Goal: Task Accomplishment & Management: Use online tool/utility

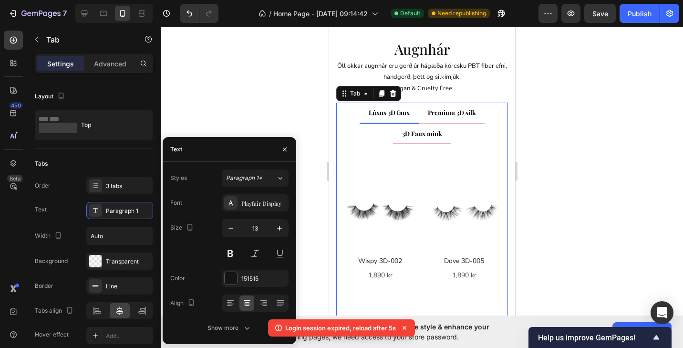
scroll to position [32, 0]
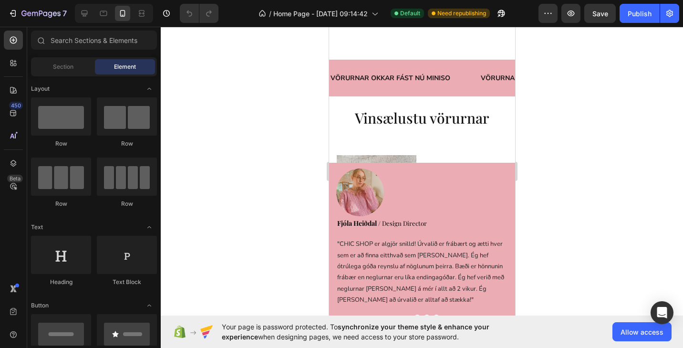
scroll to position [164, 0]
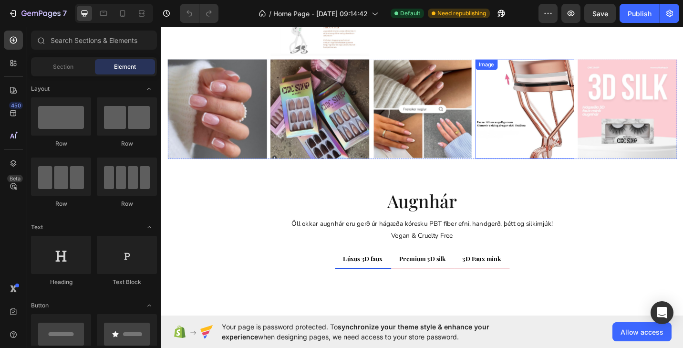
scroll to position [1320, 0]
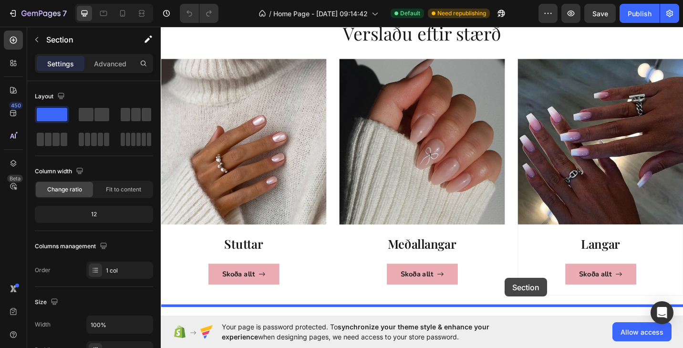
scroll to position [921, 0]
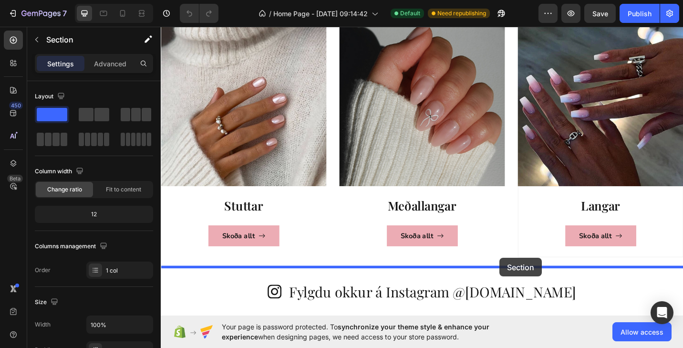
drag, startPoint x: 567, startPoint y: 175, endPoint x: 532, endPoint y: 280, distance: 110.7
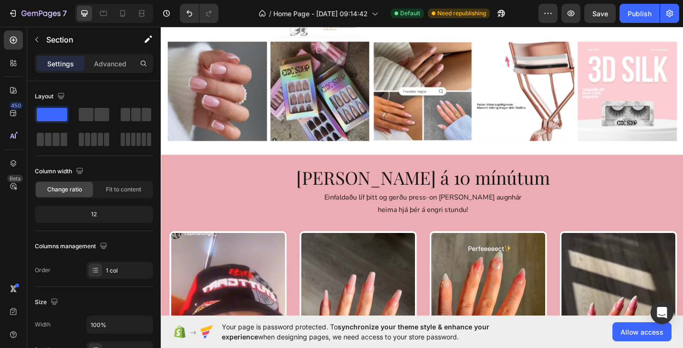
scroll to position [1832, 0]
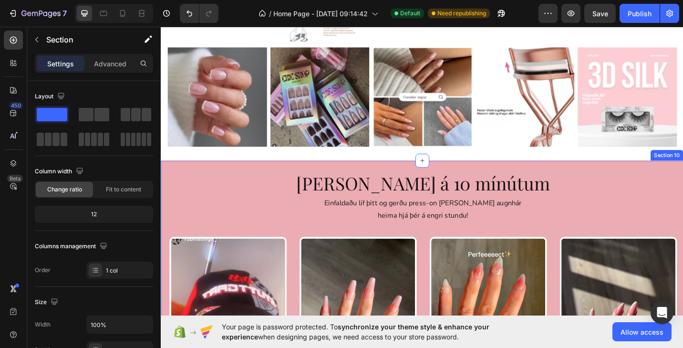
click at [655, 182] on div "[PERSON_NAME] á 10 mínútum Heading Einfaldaðu líf þitt og gerðu press-on [PERSO…" at bounding box center [447, 346] width 572 height 347
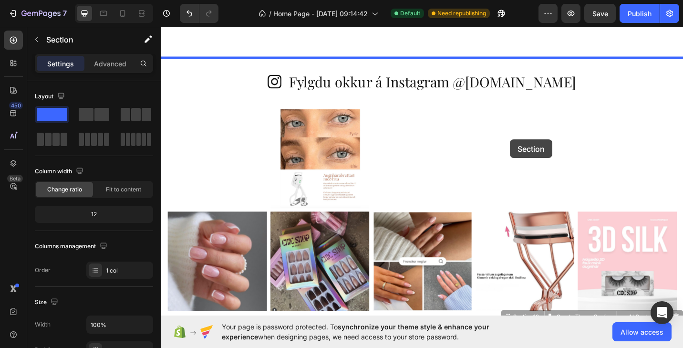
scroll to position [1615, 0]
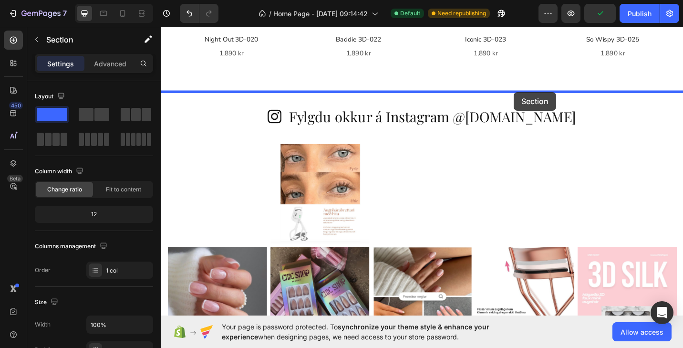
drag, startPoint x: 561, startPoint y: 165, endPoint x: 547, endPoint y: 98, distance: 68.5
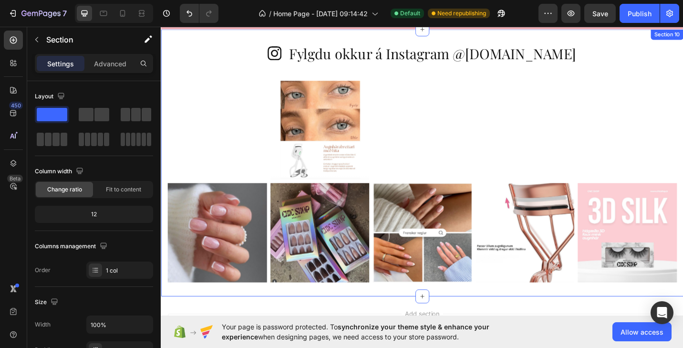
scroll to position [2000, 0]
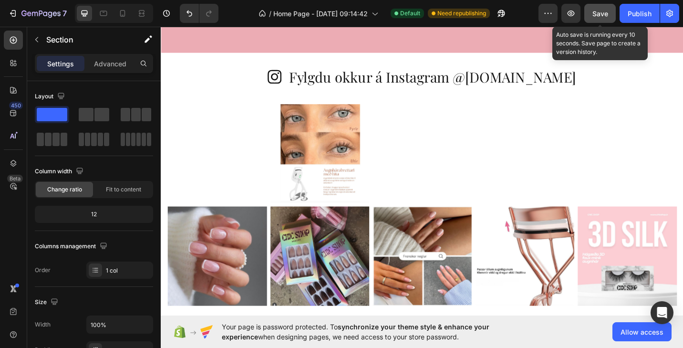
click at [611, 21] on button "Save" at bounding box center [599, 13] width 31 height 19
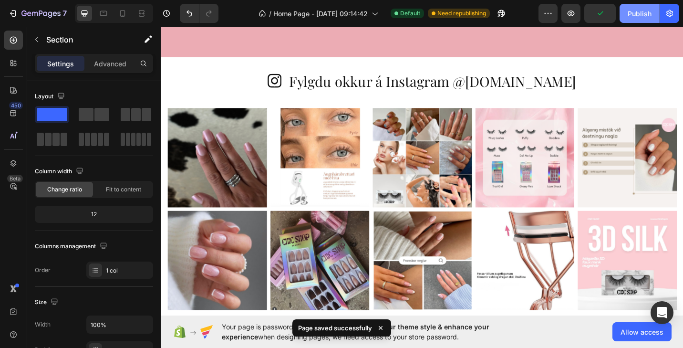
click at [639, 12] on div "Publish" at bounding box center [639, 14] width 24 height 10
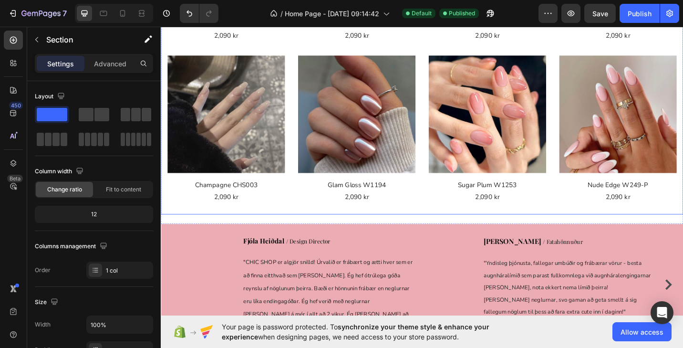
scroll to position [615, 0]
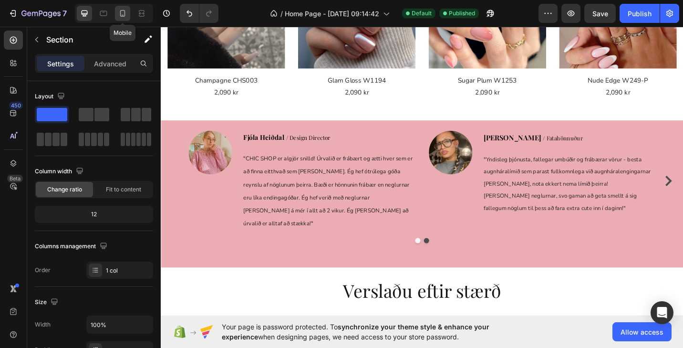
click at [121, 14] on icon at bounding box center [123, 14] width 10 height 10
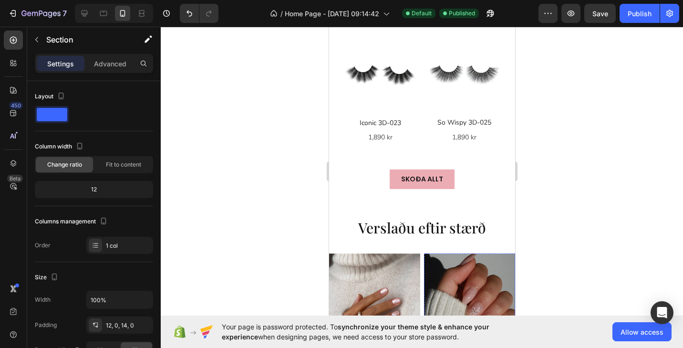
scroll to position [1533, 0]
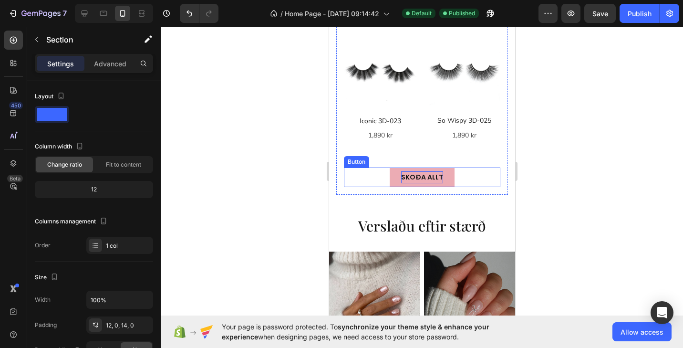
click at [437, 175] on p "SKOÐA ALLT" at bounding box center [422, 177] width 42 height 12
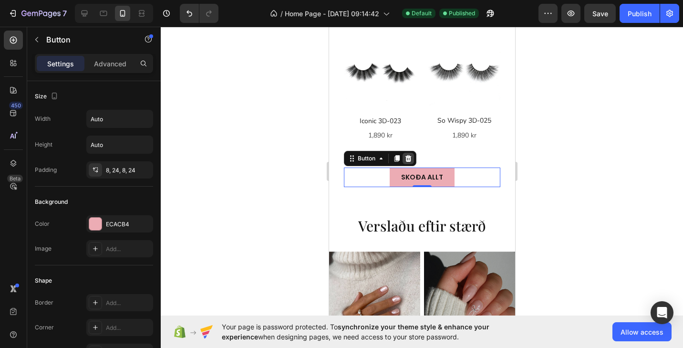
click at [409, 156] on icon at bounding box center [408, 158] width 8 height 8
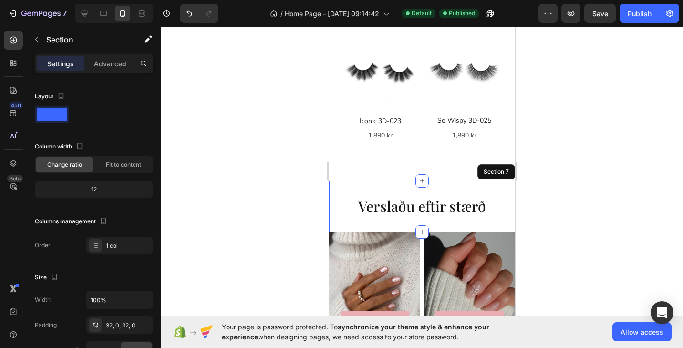
click at [432, 191] on div "Verslaðu eftir stærð Heading Section 7" at bounding box center [422, 206] width 186 height 51
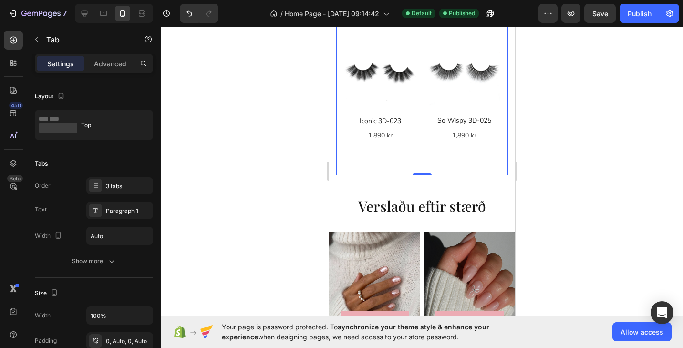
click at [116, 75] on div "Settings Advanced" at bounding box center [94, 67] width 134 height 27
click at [115, 67] on p "Advanced" at bounding box center [110, 64] width 32 height 10
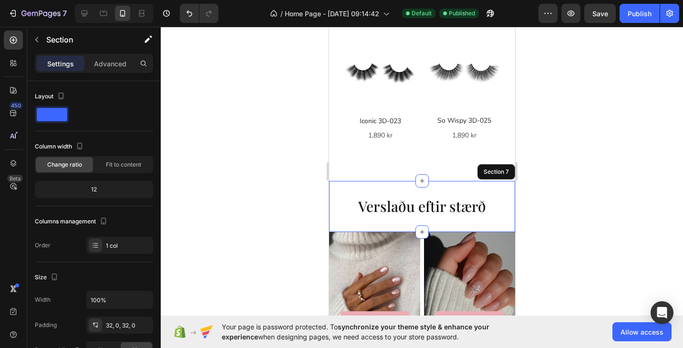
click at [454, 183] on div "Verslaðu eftir stærð Heading Section 7" at bounding box center [422, 206] width 186 height 51
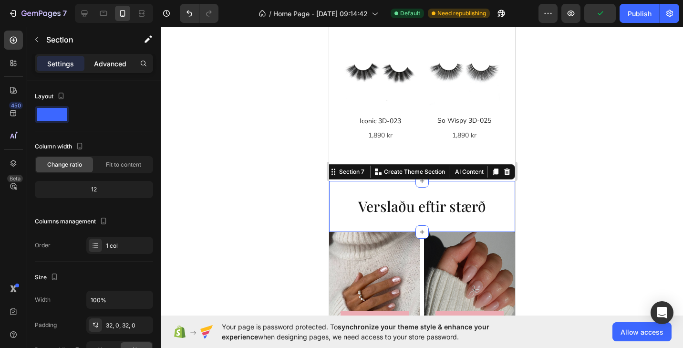
click at [111, 61] on p "Advanced" at bounding box center [110, 64] width 32 height 10
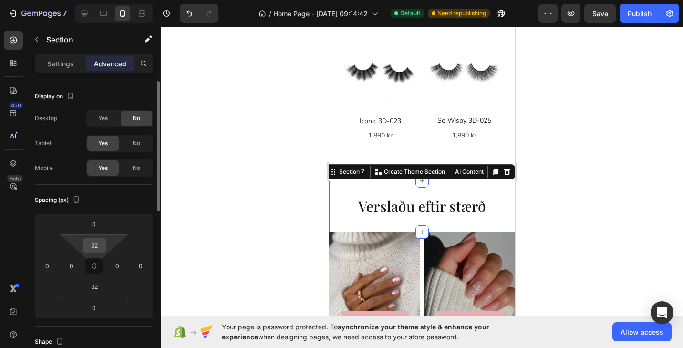
click at [92, 247] on input "32" at bounding box center [94, 245] width 19 height 14
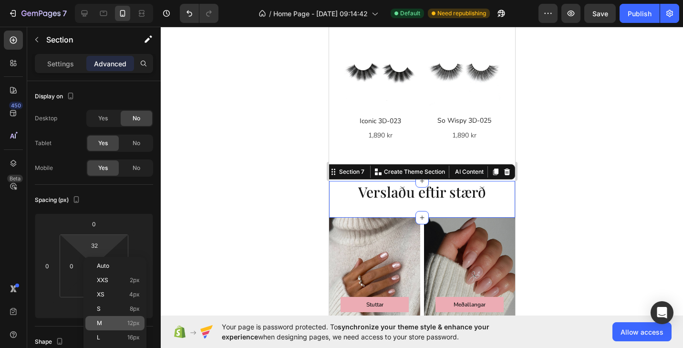
click at [126, 321] on p "M 12px" at bounding box center [118, 322] width 43 height 7
type input "12"
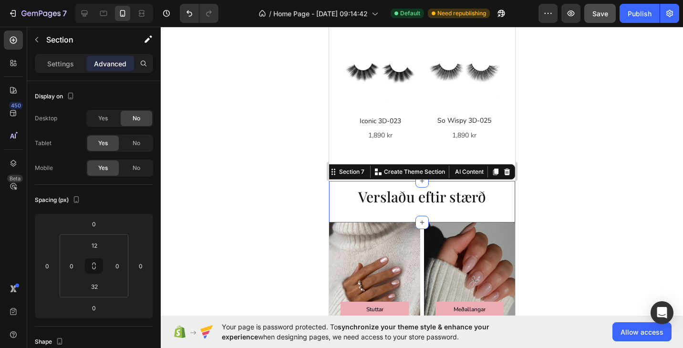
click at [603, 15] on span "Save" at bounding box center [600, 14] width 16 height 8
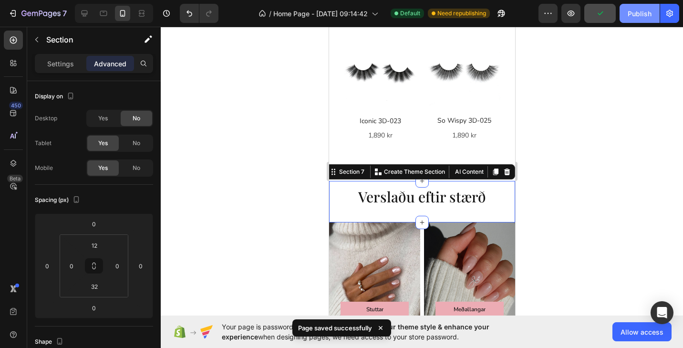
click at [632, 15] on div "Publish" at bounding box center [639, 14] width 24 height 10
